Goal: Check status: Check status

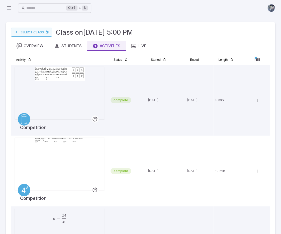
click at [36, 32] on link "Select Class" at bounding box center [31, 32] width 41 height 9
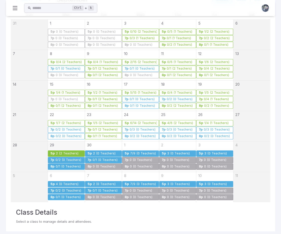
scroll to position [77, 0]
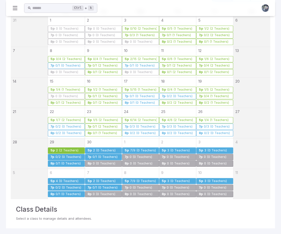
click at [173, 118] on div "4/6 (2 Teachers)" at bounding box center [180, 120] width 26 height 4
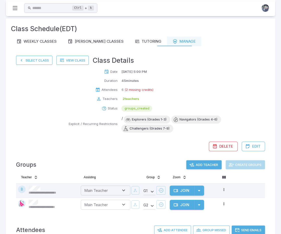
scroll to position [0, 0]
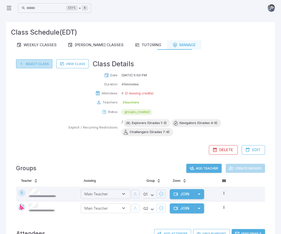
click at [31, 64] on button "Select Class" at bounding box center [34, 63] width 36 height 9
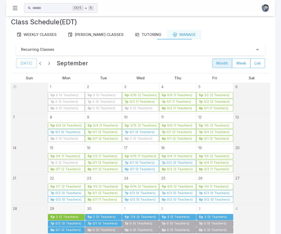
scroll to position [25, 0]
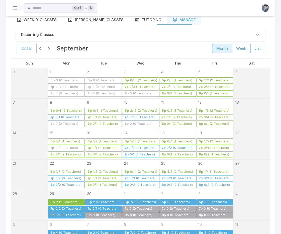
click at [146, 172] on div "6/14 (2 Teachers)" at bounding box center [143, 172] width 27 height 4
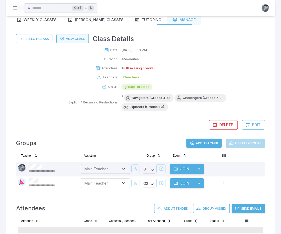
click at [76, 36] on link "View Class" at bounding box center [72, 38] width 32 height 9
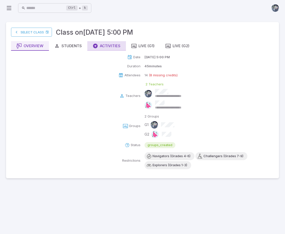
click at [107, 46] on div "Activities" at bounding box center [107, 46] width 28 height 6
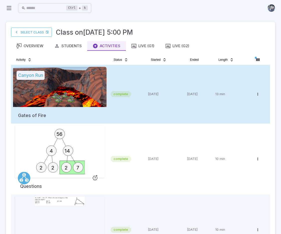
click at [78, 96] on div at bounding box center [60, 87] width 94 height 40
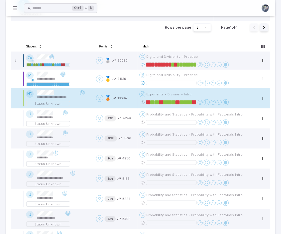
scroll to position [226, 0]
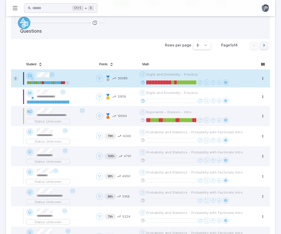
click at [16, 78] on icon at bounding box center [15, 78] width 5 height 5
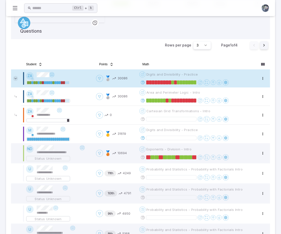
click at [16, 78] on icon at bounding box center [15, 78] width 5 height 5
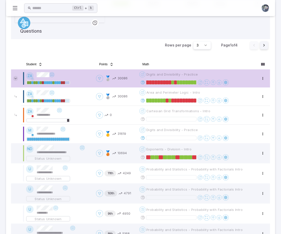
click at [14, 77] on icon at bounding box center [15, 78] width 5 height 5
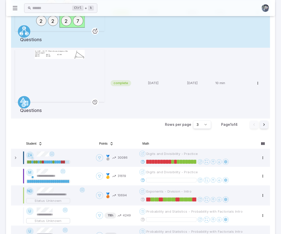
scroll to position [150, 0]
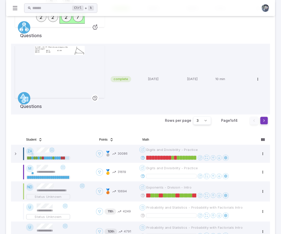
click at [264, 119] on button "Go to next page" at bounding box center [264, 120] width 8 height 8
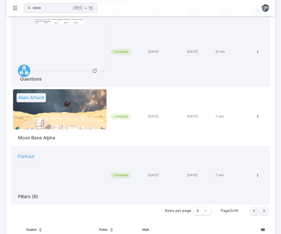
scroll to position [50, 0]
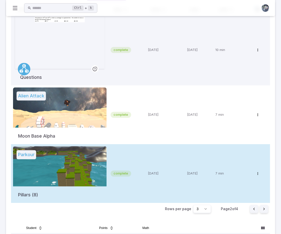
click at [95, 155] on div at bounding box center [60, 166] width 94 height 40
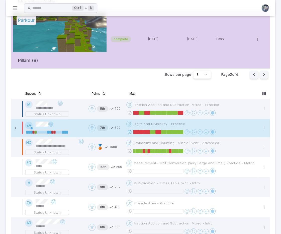
scroll to position [201, 0]
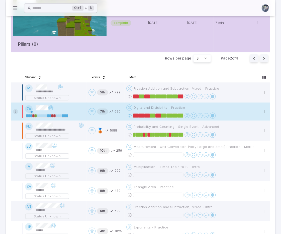
click at [15, 110] on icon at bounding box center [15, 111] width 5 height 5
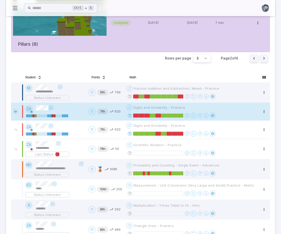
click at [15, 110] on icon at bounding box center [15, 111] width 5 height 5
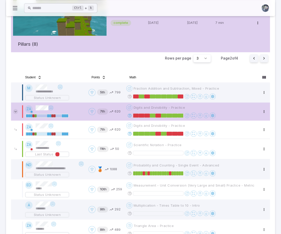
click at [15, 110] on icon at bounding box center [15, 111] width 5 height 5
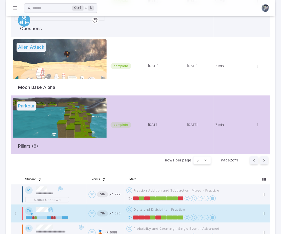
scroll to position [100, 0]
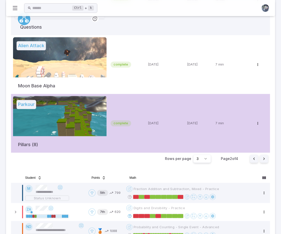
click at [126, 115] on td "complete" at bounding box center [127, 123] width 37 height 59
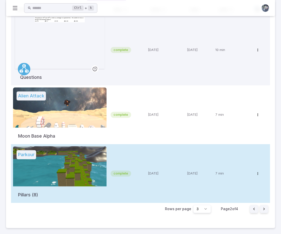
scroll to position [50, 0]
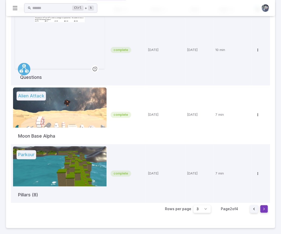
click at [264, 210] on button "Go to next page" at bounding box center [264, 209] width 8 height 8
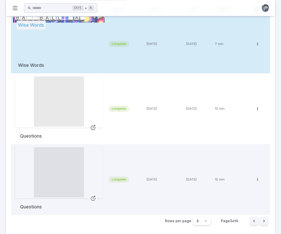
click at [89, 56] on div at bounding box center [58, 37] width 91 height 40
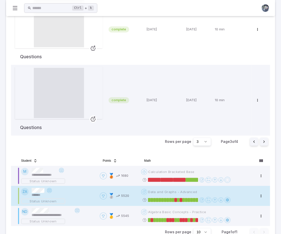
scroll to position [125, 0]
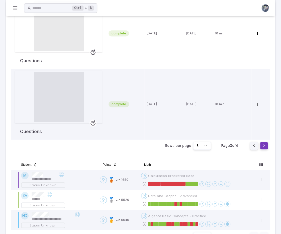
click at [263, 147] on button "Go to next page" at bounding box center [264, 145] width 8 height 8
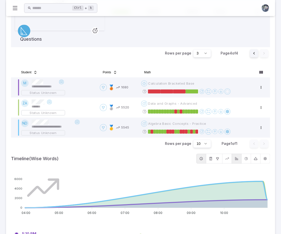
scroll to position [0, 0]
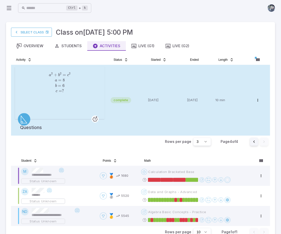
click at [131, 128] on td "complete" at bounding box center [127, 100] width 37 height 71
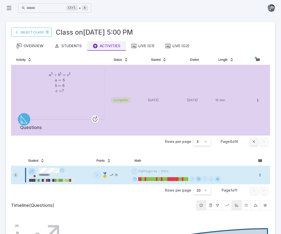
click at [16, 174] on icon at bounding box center [15, 174] width 5 height 5
